Goal: Register for event/course

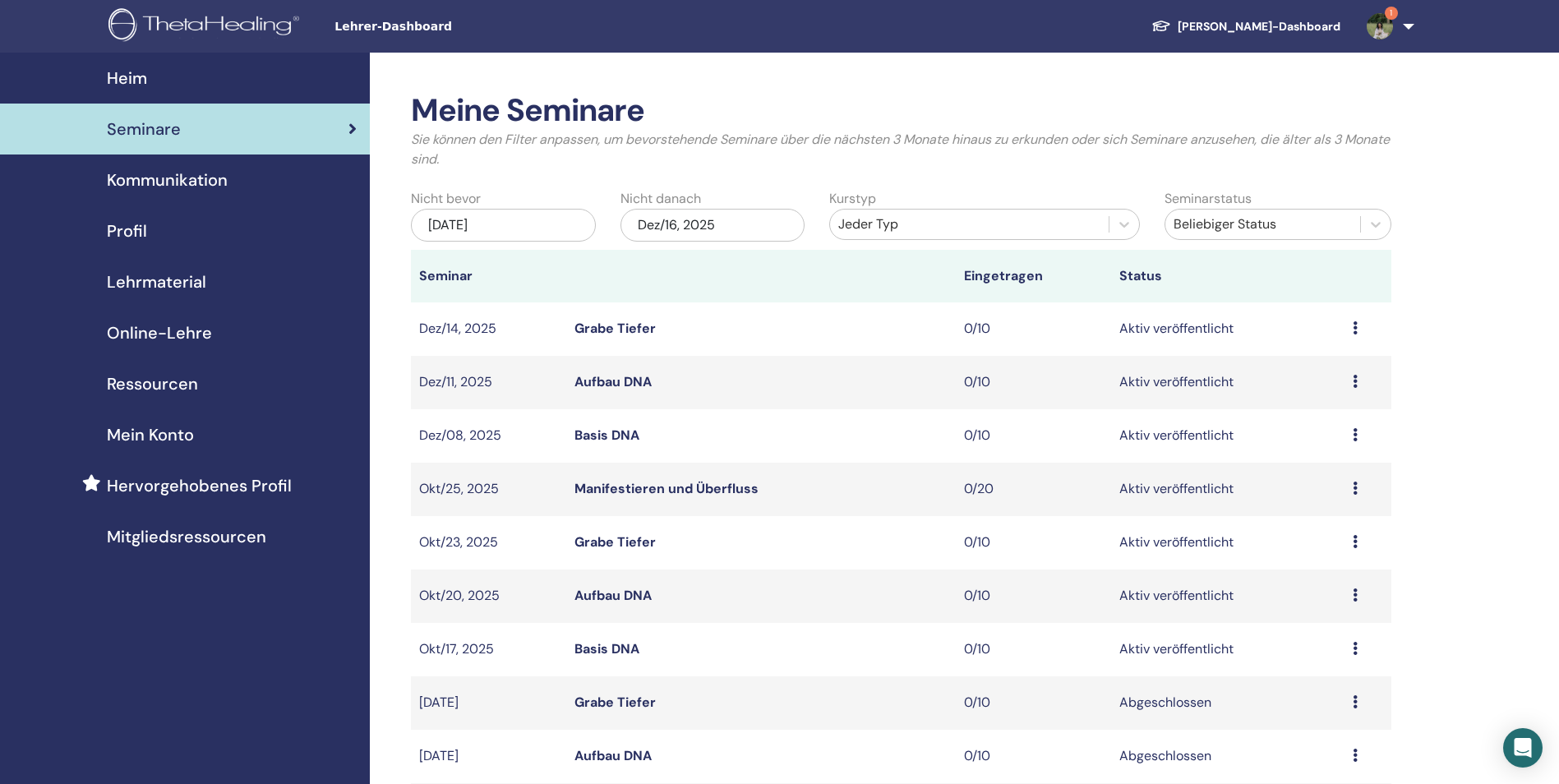
click at [1387, 27] on img at bounding box center [1380, 25] width 26 height 26
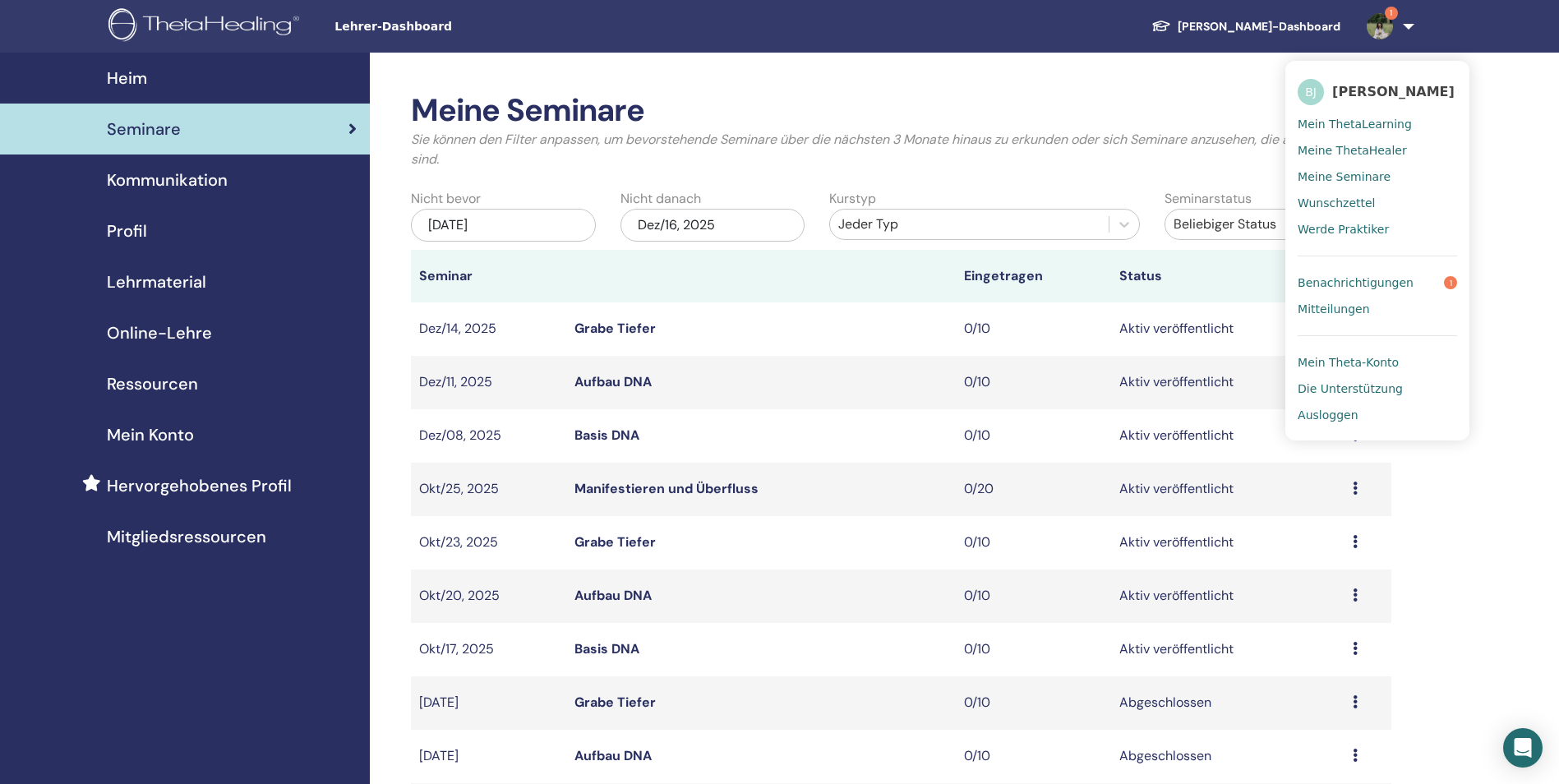
click at [1395, 282] on span "Benachrichtigungen" at bounding box center [1356, 283] width 116 height 15
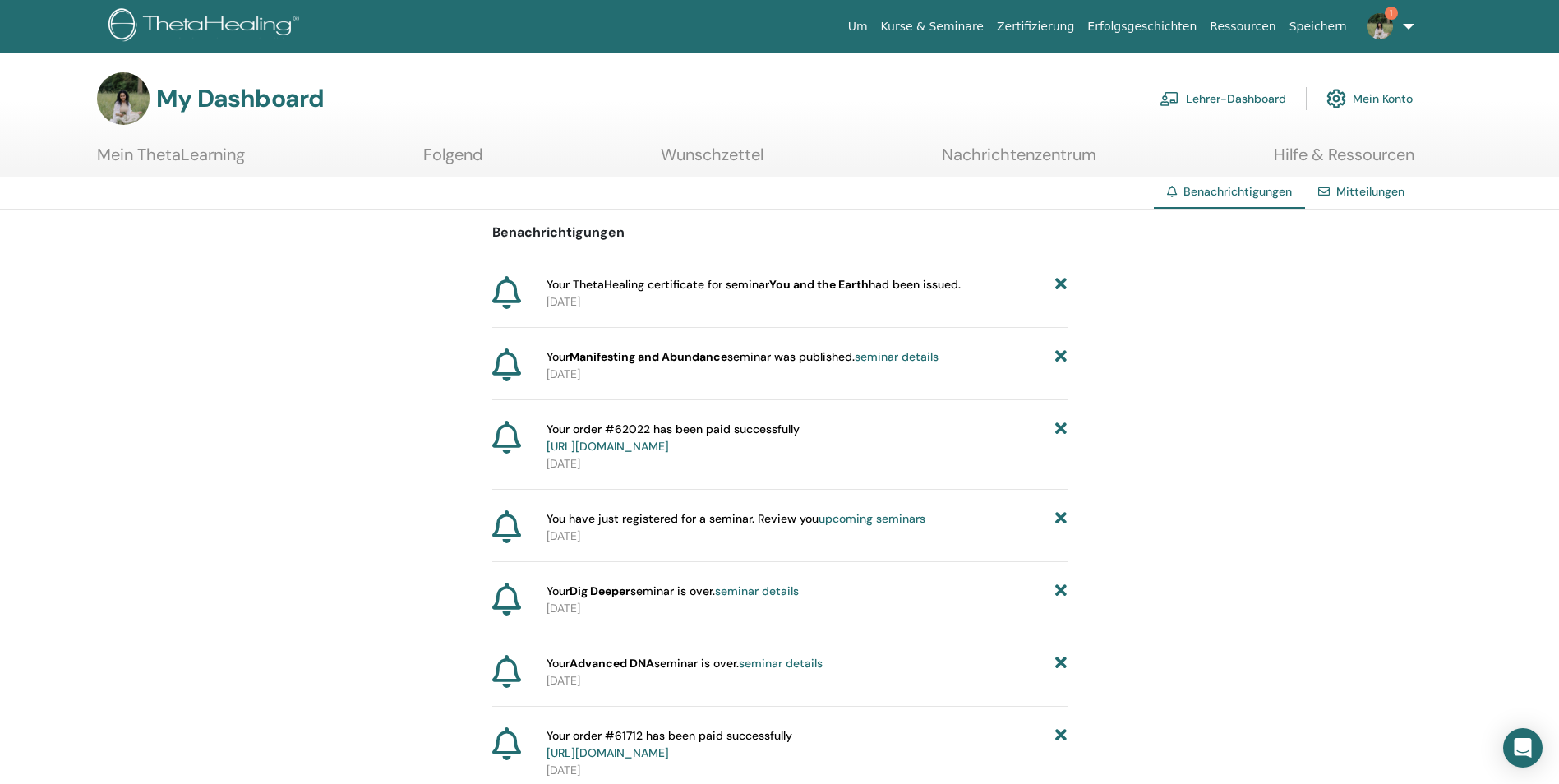
click at [991, 26] on link "Kurse & Seminare" at bounding box center [933, 26] width 116 height 30
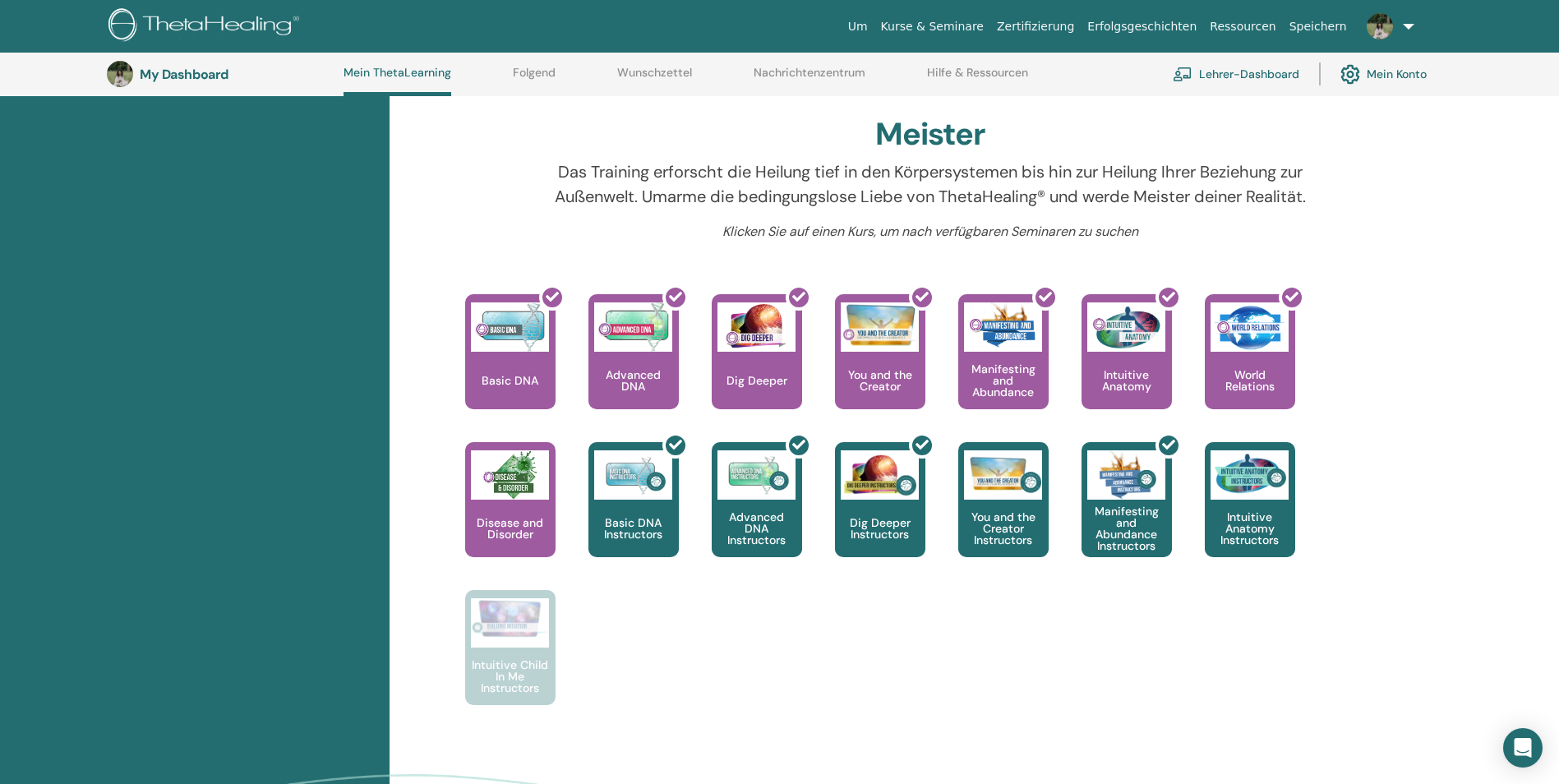
scroll to position [454, 0]
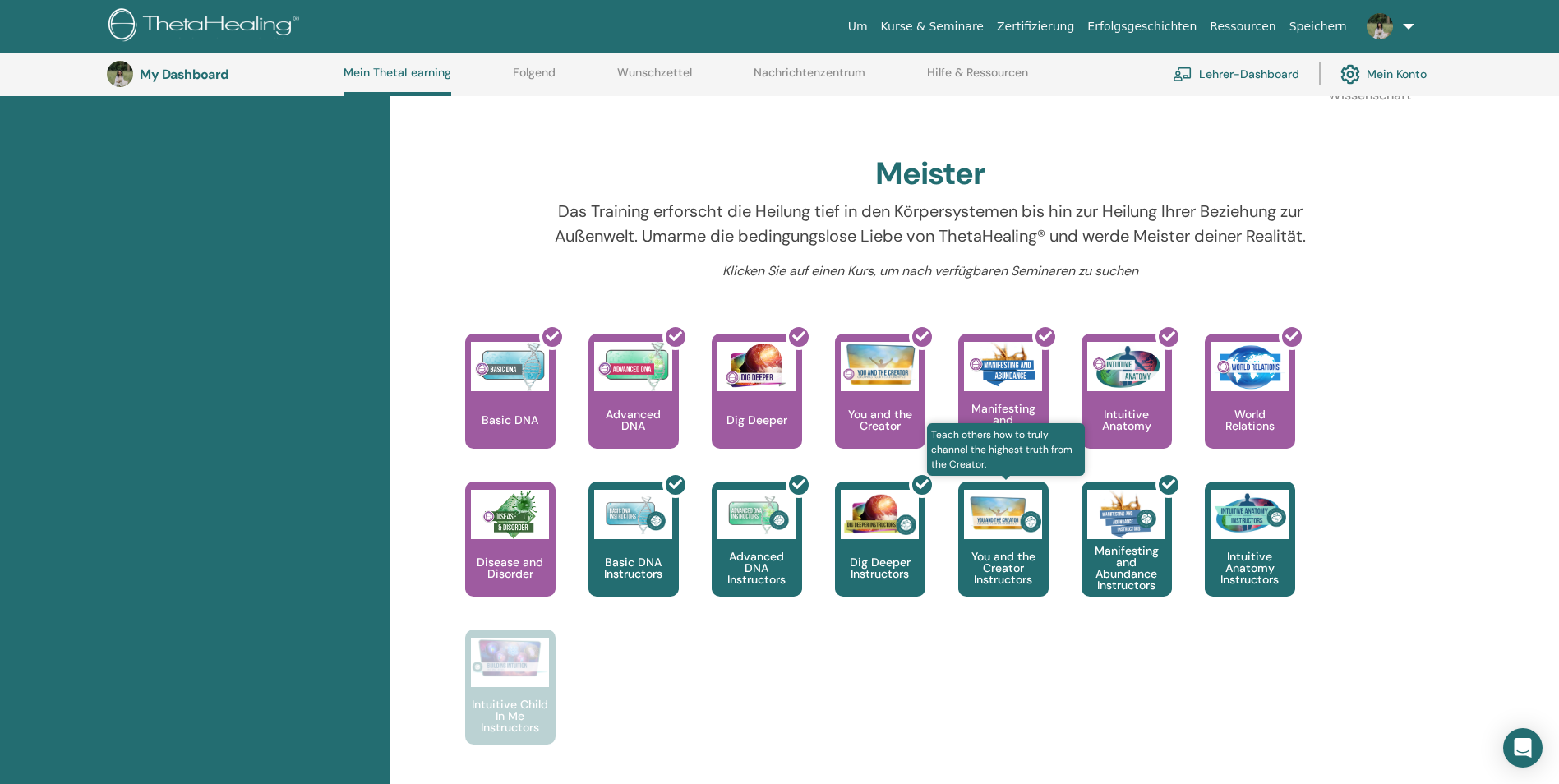
click at [1016, 551] on p "You and the Creator Instructors" at bounding box center [1003, 568] width 90 height 35
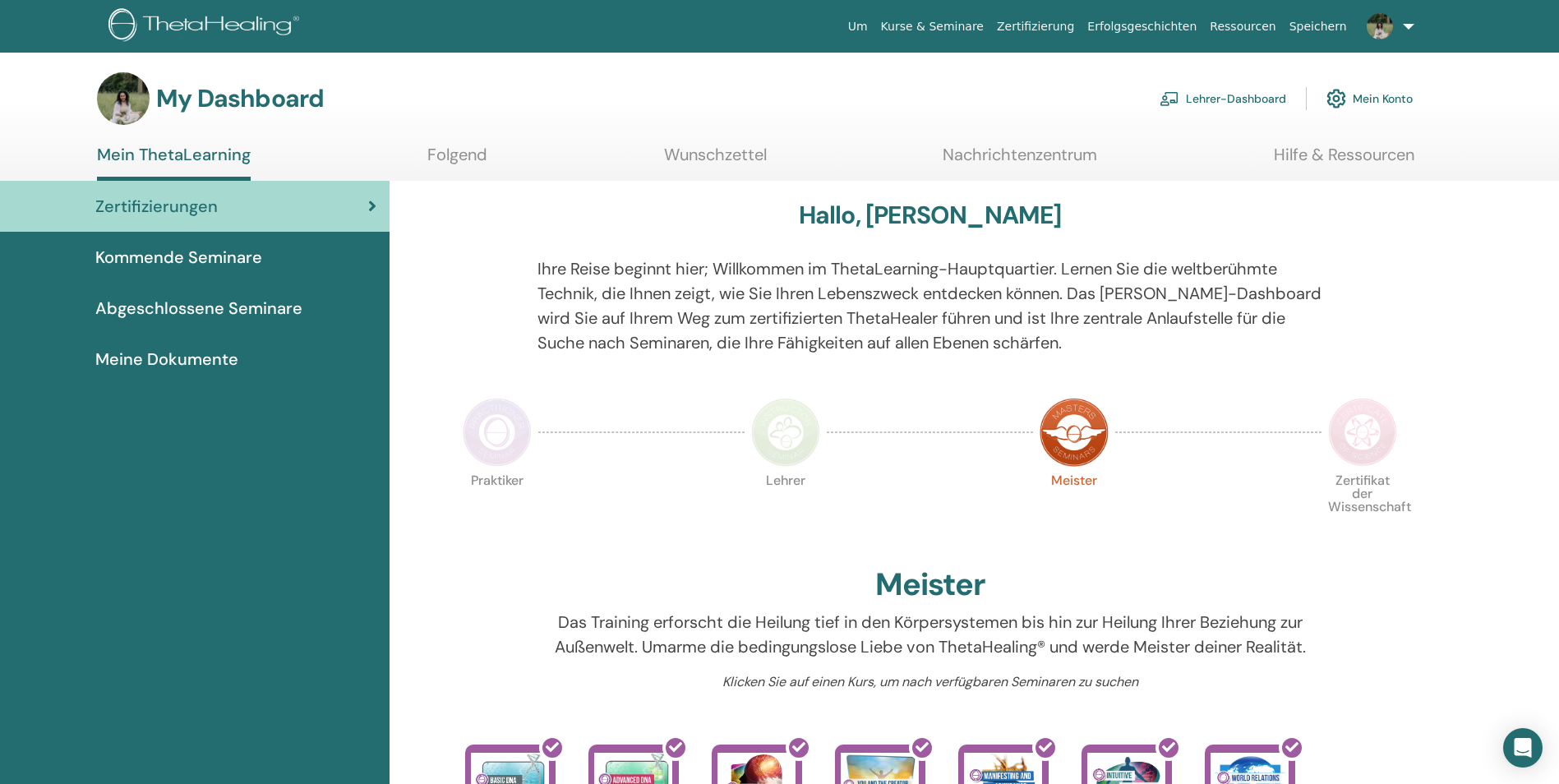
click at [172, 309] on span "Abgeschlossene Seminare" at bounding box center [199, 308] width 207 height 25
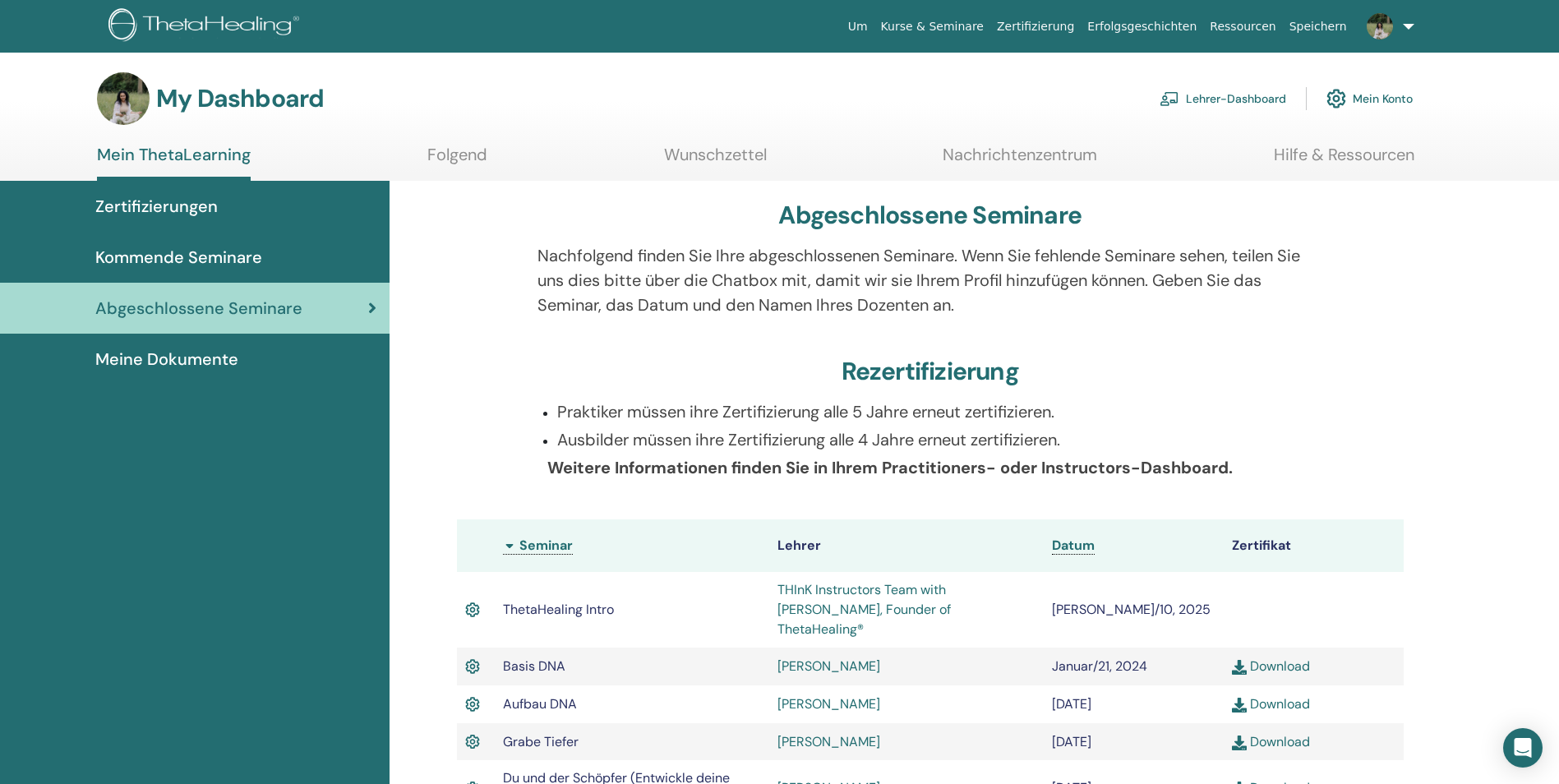
click at [245, 260] on span "Kommende Seminare" at bounding box center [179, 256] width 167 height 25
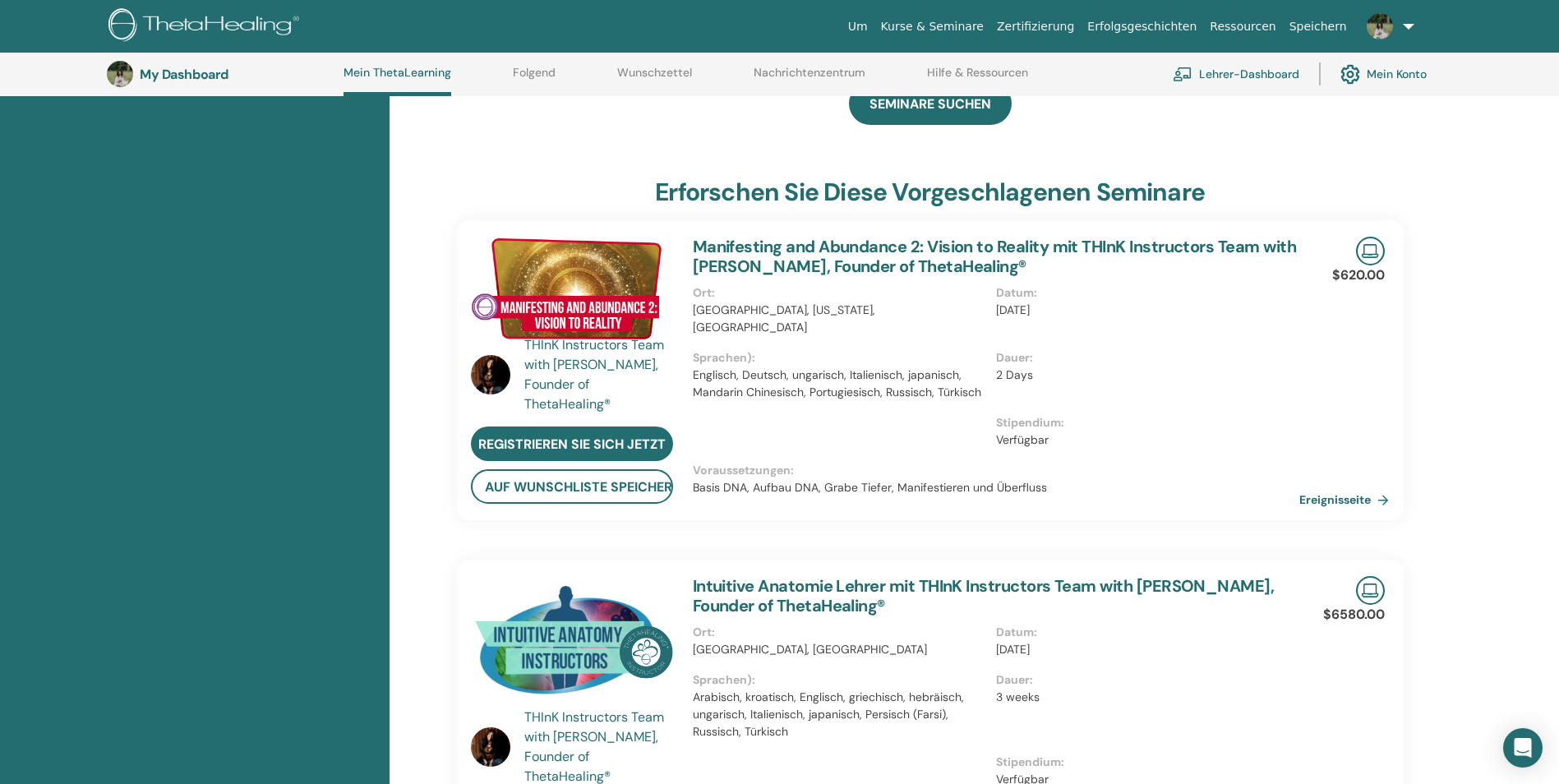
scroll to position [454, 0]
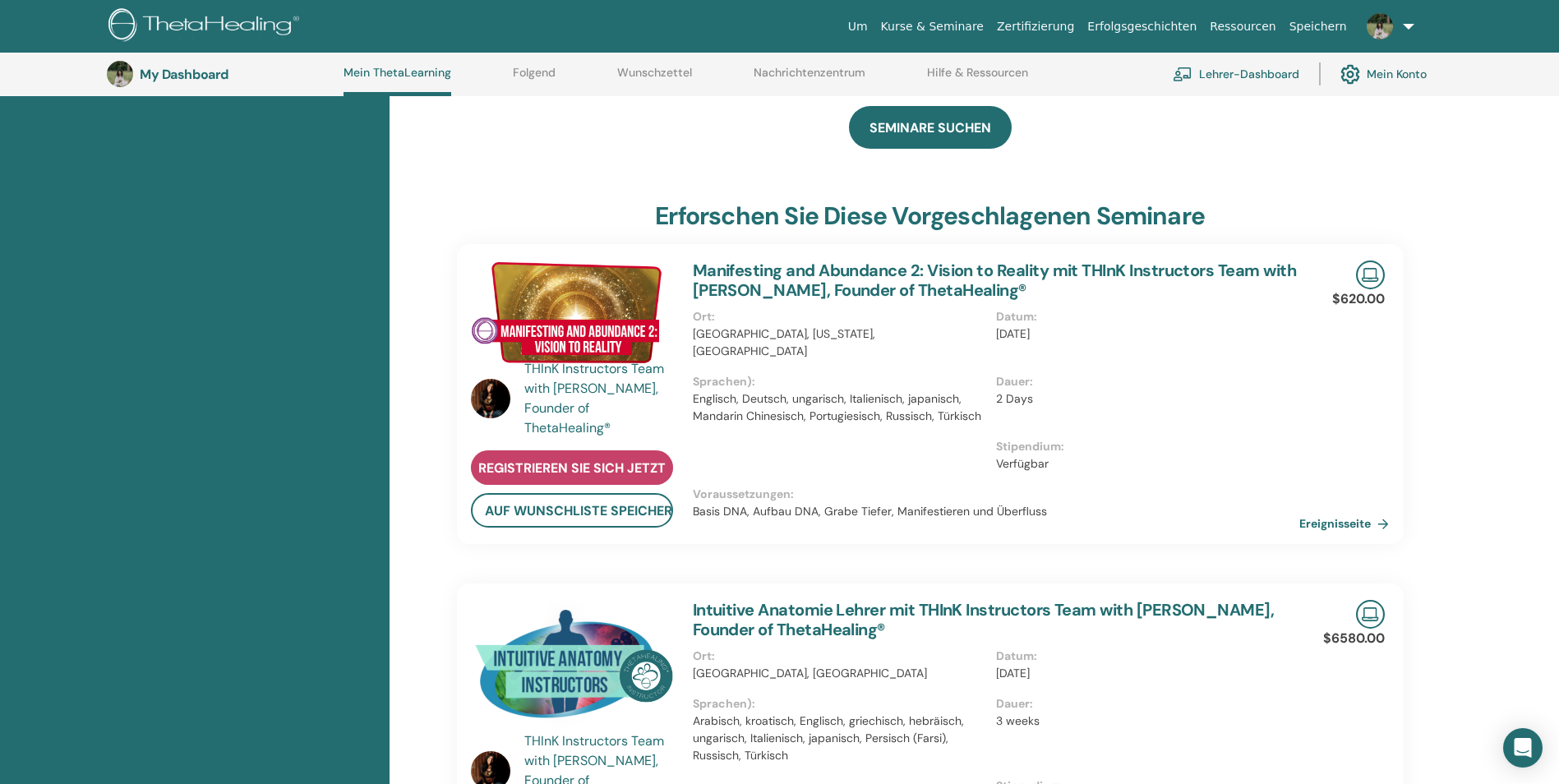
click at [581, 460] on span "Registrieren Sie sich jetzt" at bounding box center [572, 468] width 187 height 17
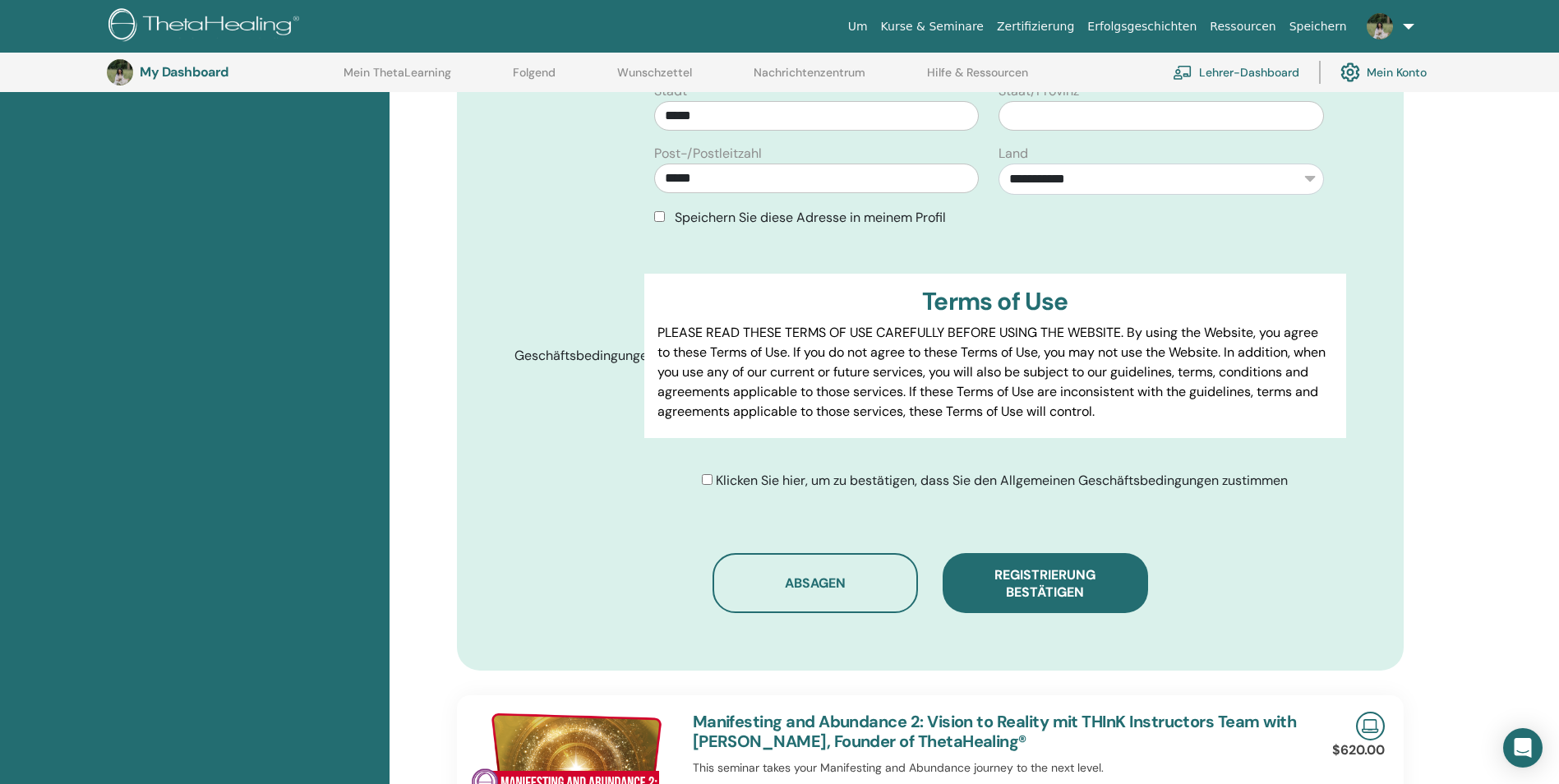
scroll to position [697, 0]
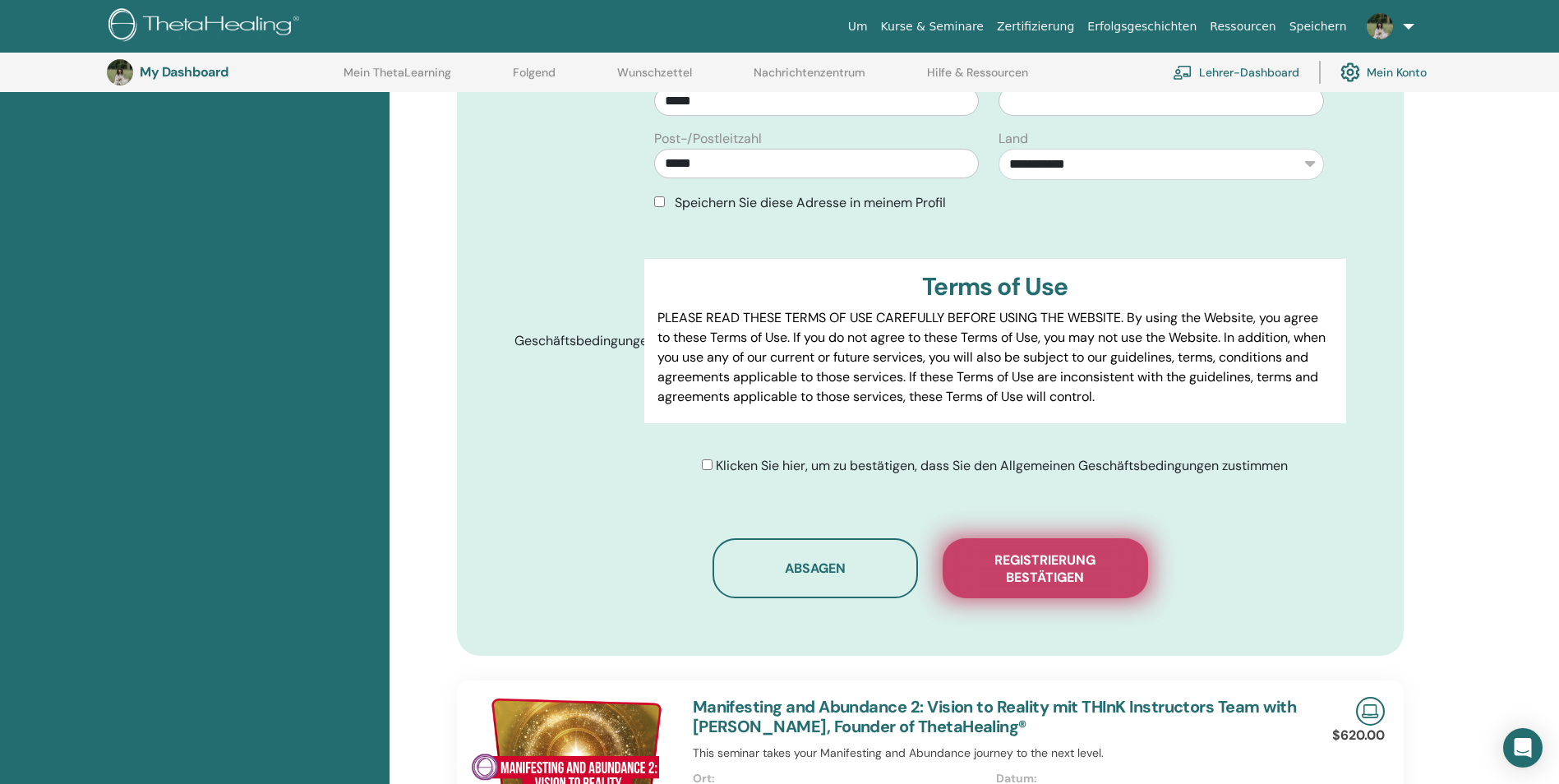
click at [1050, 584] on span "Registrierung bestätigen" at bounding box center [1045, 569] width 165 height 35
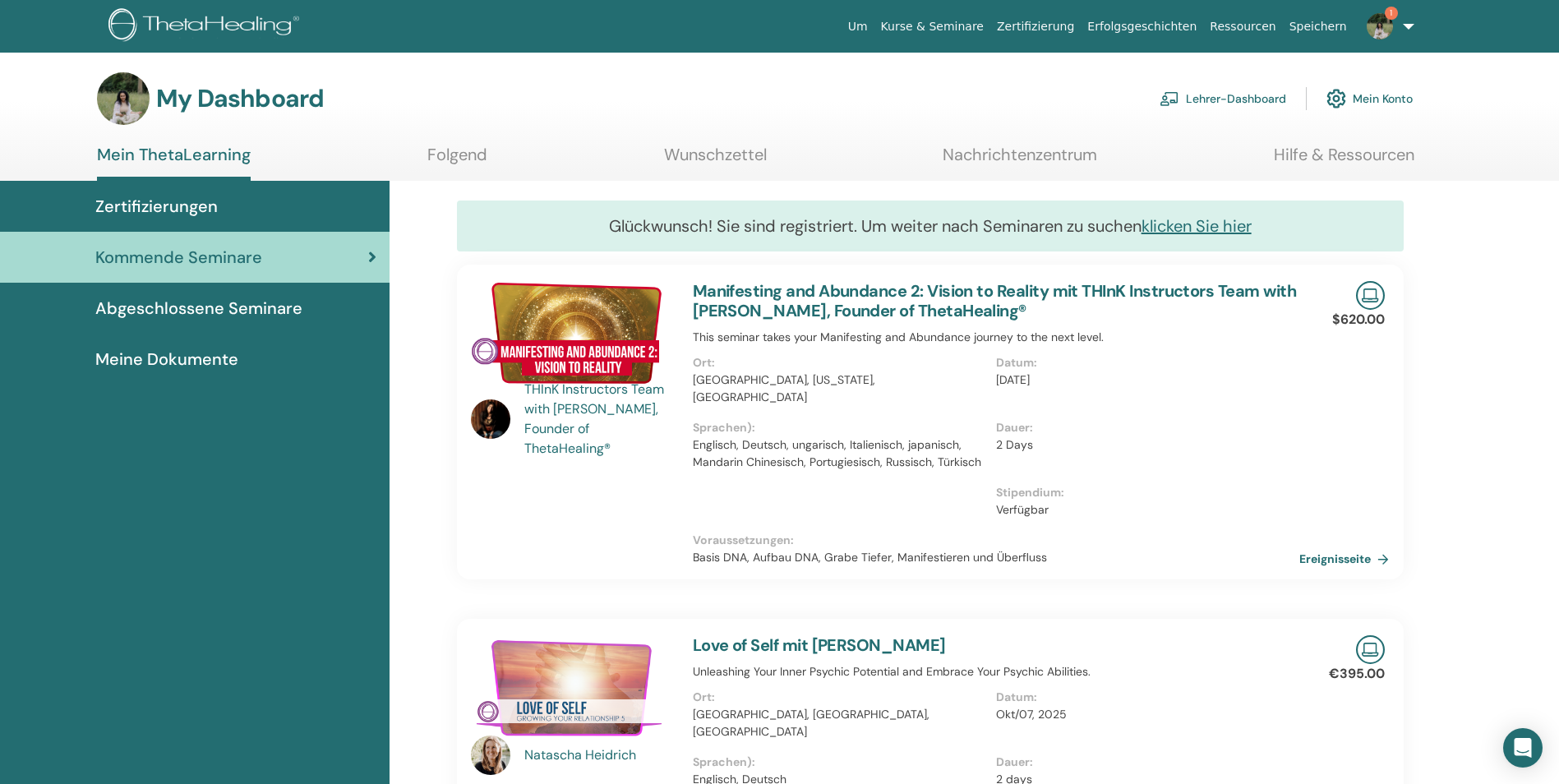
click at [224, 313] on span "Abgeschlossene Seminare" at bounding box center [199, 308] width 207 height 25
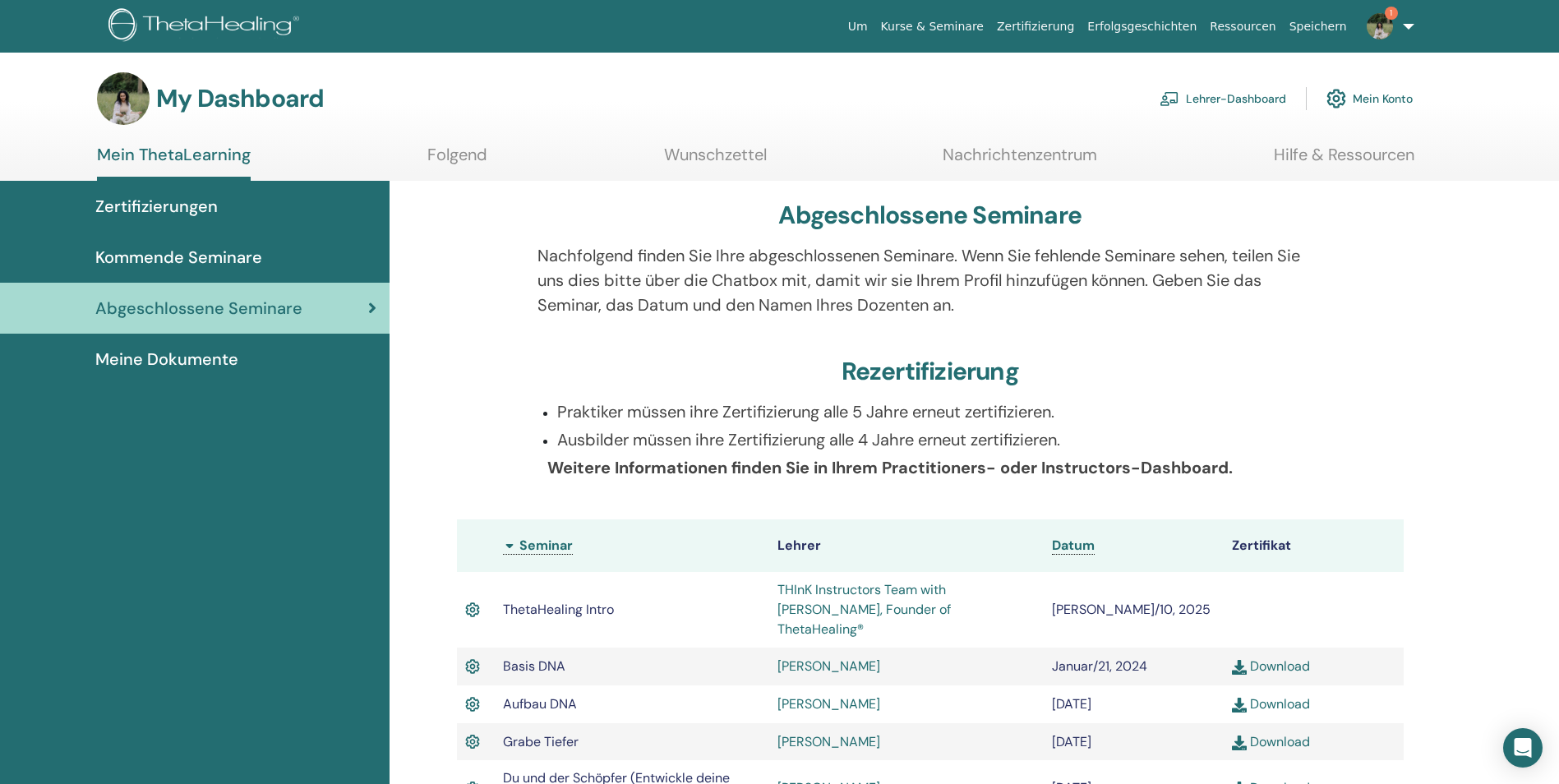
click at [173, 203] on span "Zertifizierungen" at bounding box center [156, 205] width 123 height 25
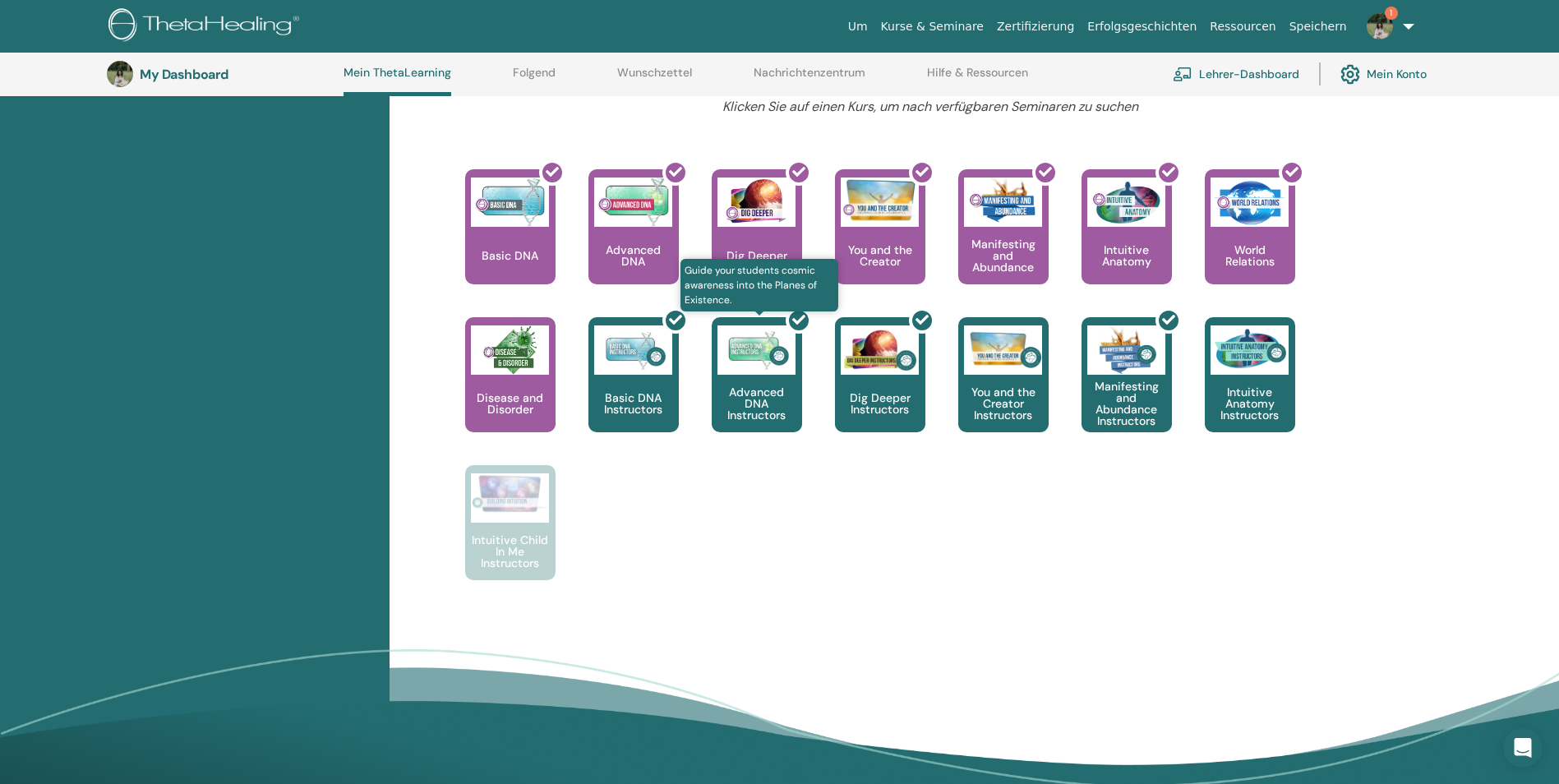
scroll to position [1027, 0]
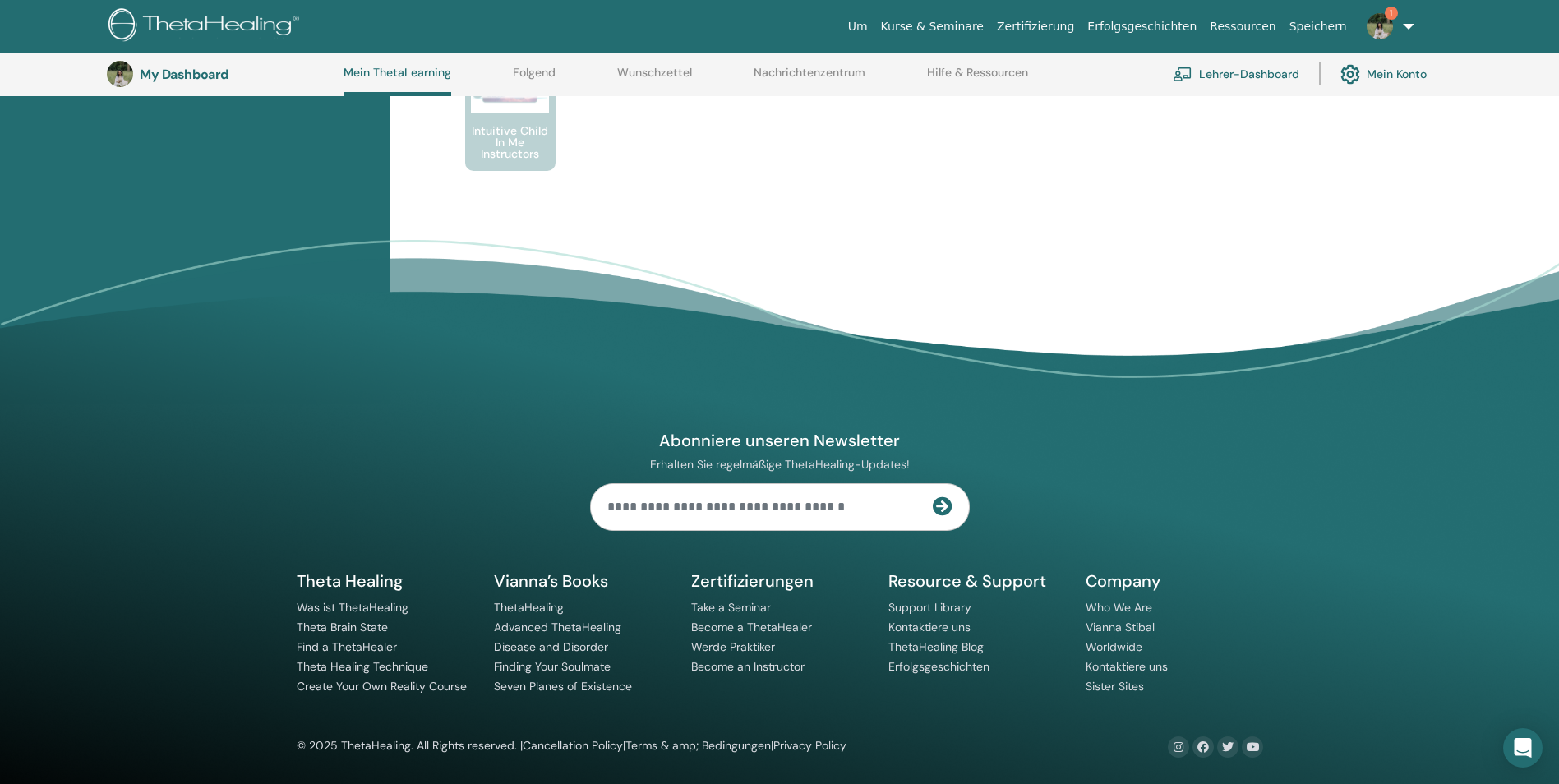
click at [1274, 79] on link "Lehrer-Dashboard" at bounding box center [1235, 74] width 126 height 36
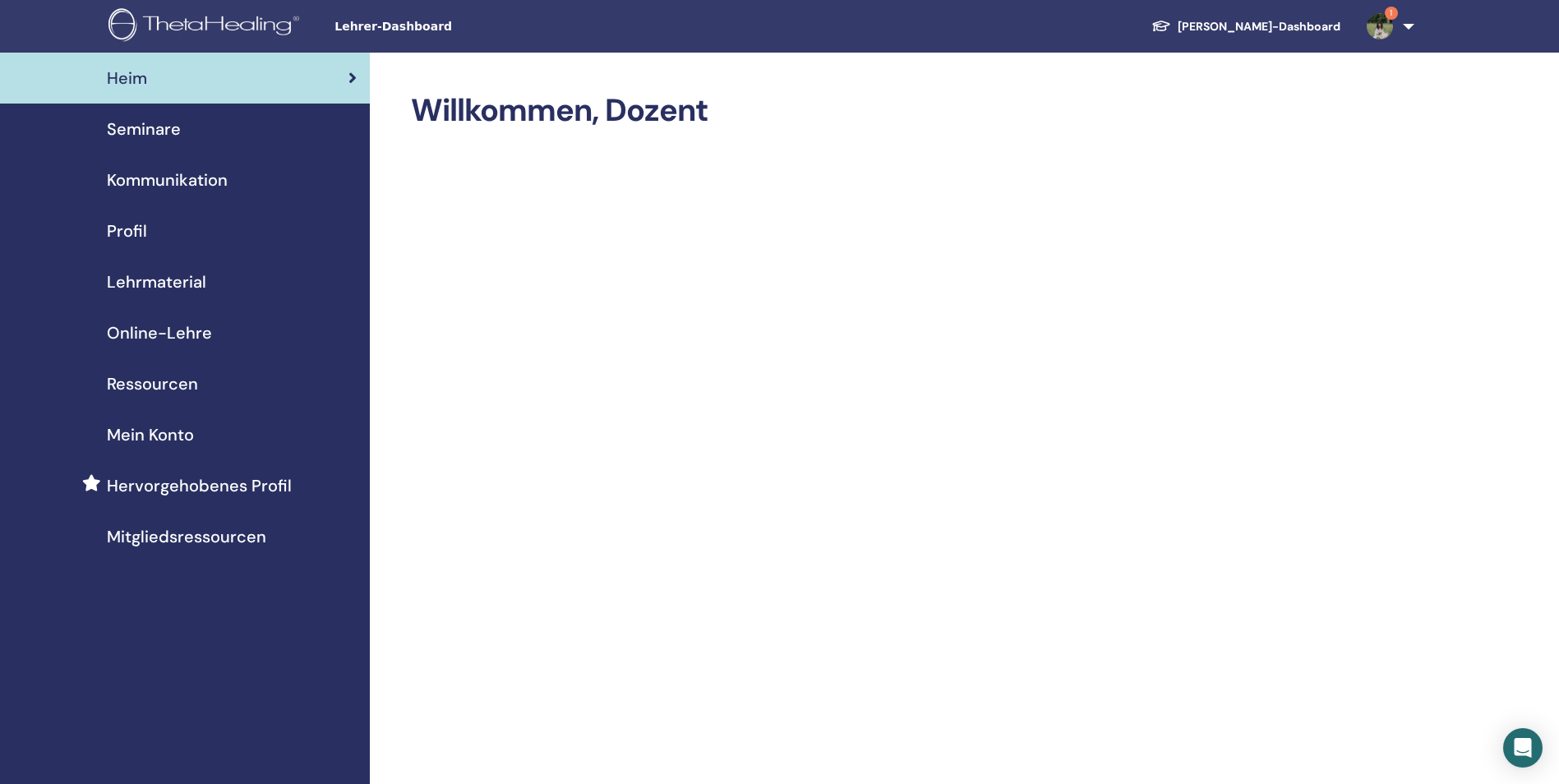
click at [174, 382] on span "Ressourcen" at bounding box center [153, 383] width 91 height 25
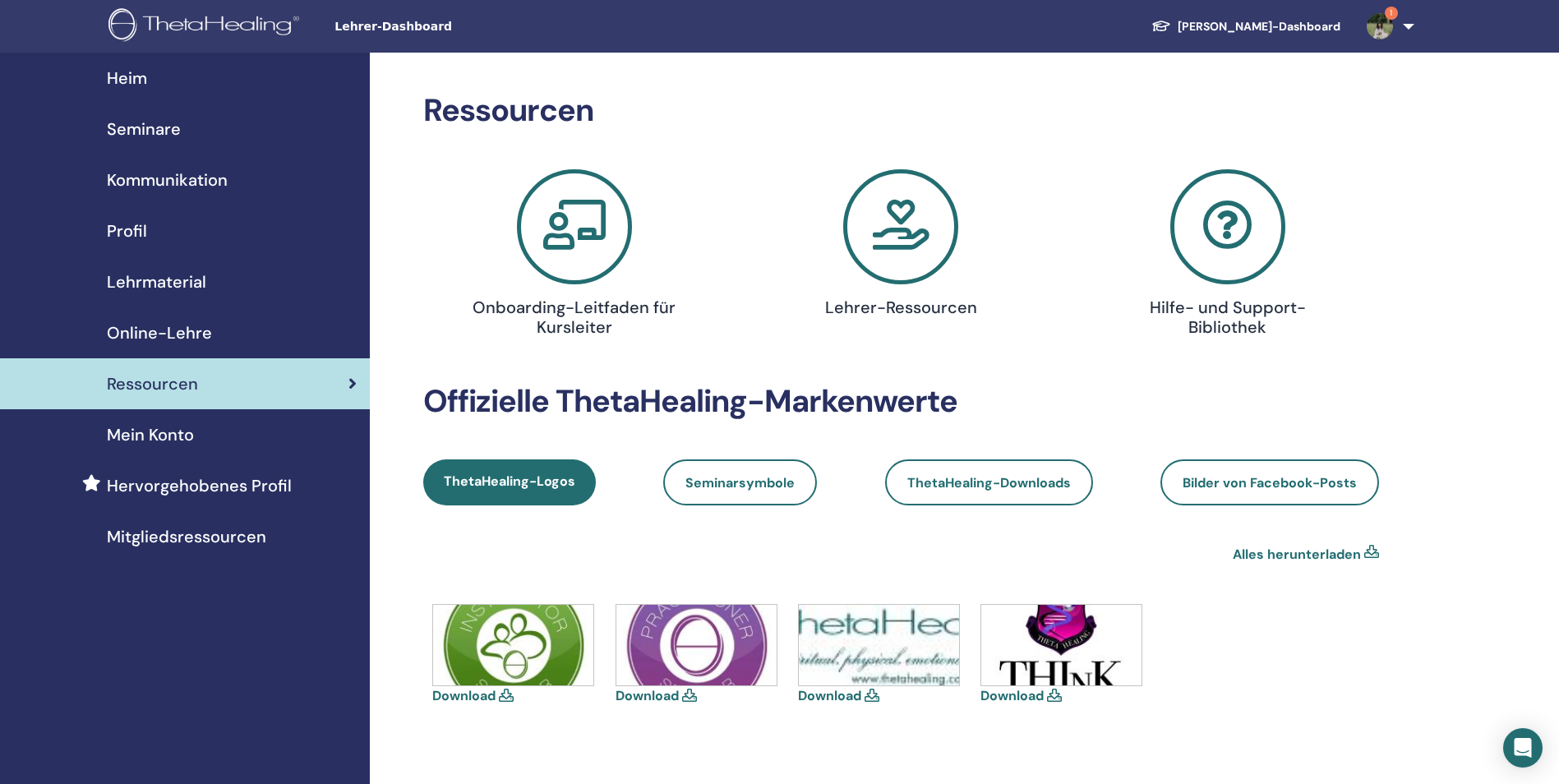
click at [207, 331] on span "Online-Lehre" at bounding box center [160, 332] width 105 height 25
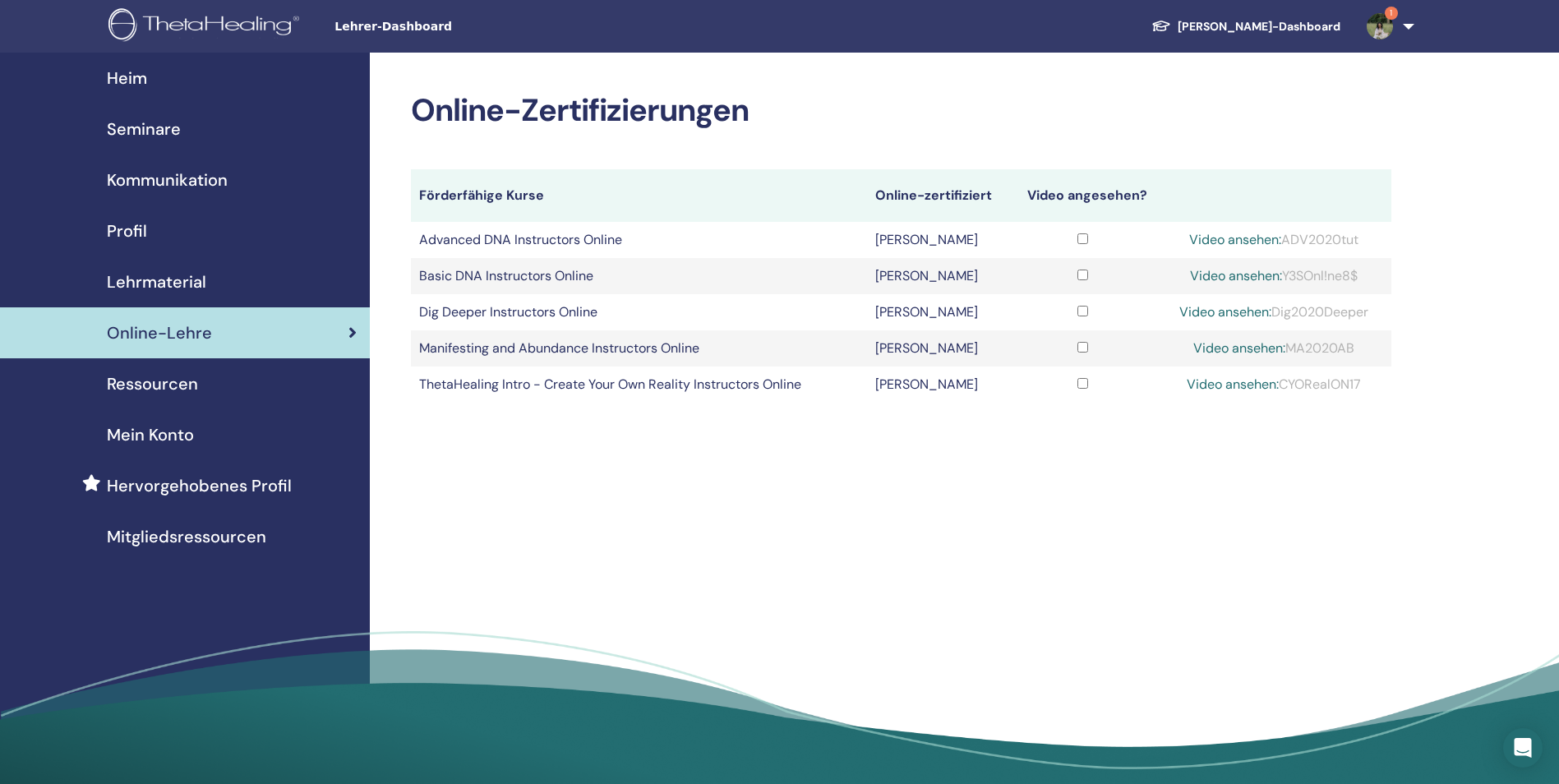
click at [199, 277] on span "Lehrmaterial" at bounding box center [156, 282] width 99 height 25
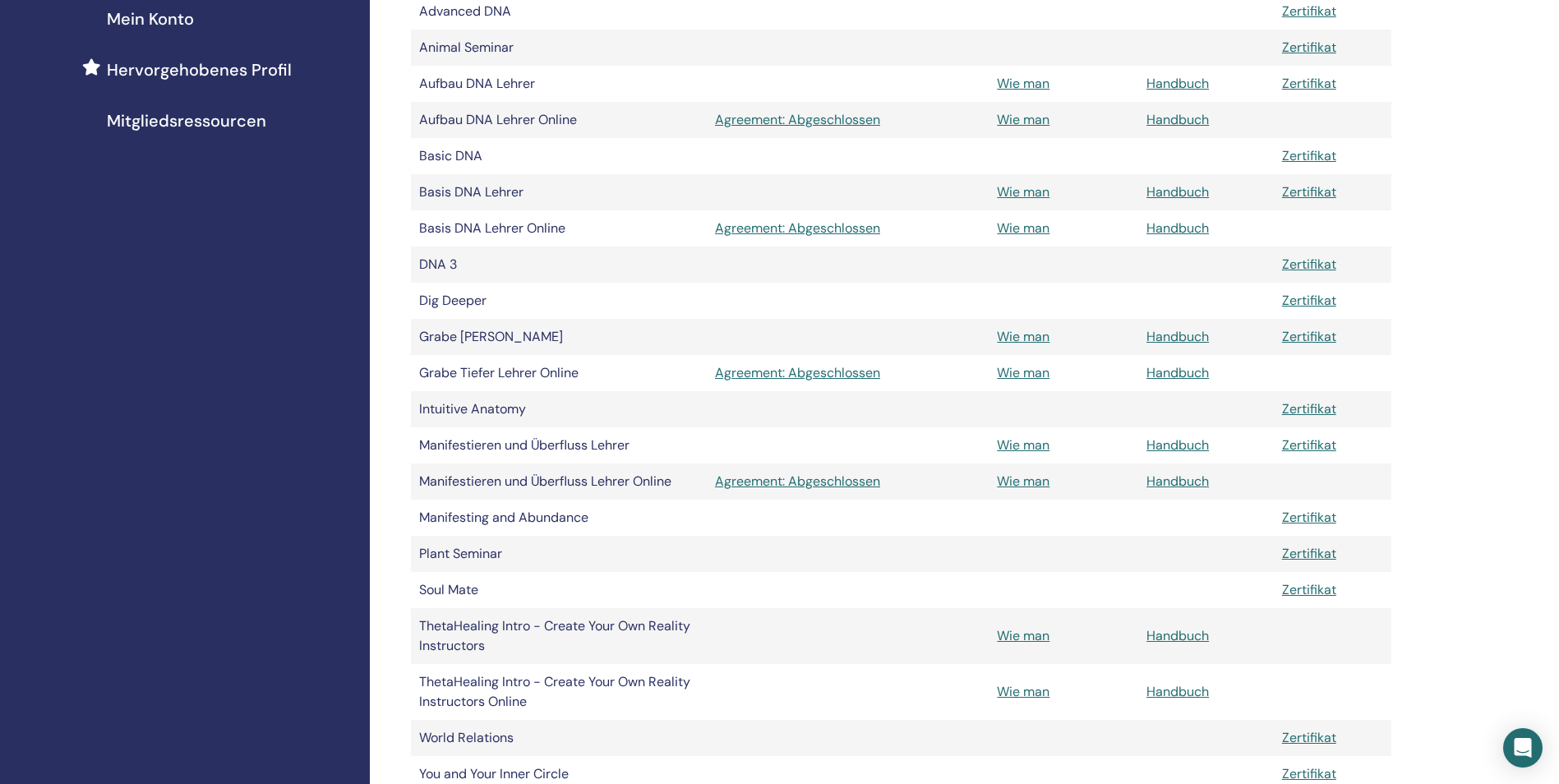
scroll to position [411, 0]
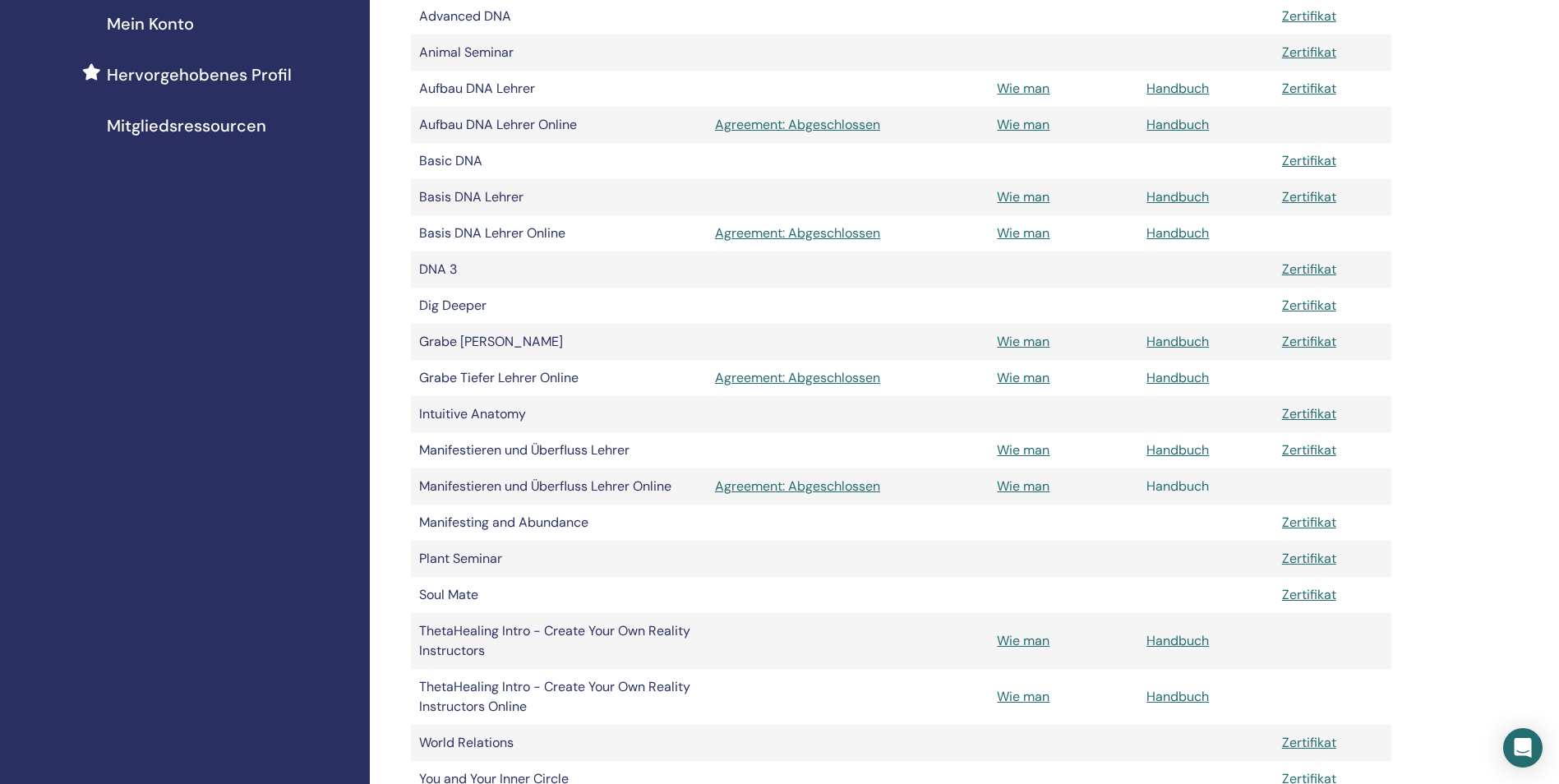
click at [1188, 483] on link "Handbuch" at bounding box center [1178, 485] width 63 height 17
